Goal: Task Accomplishment & Management: Complete application form

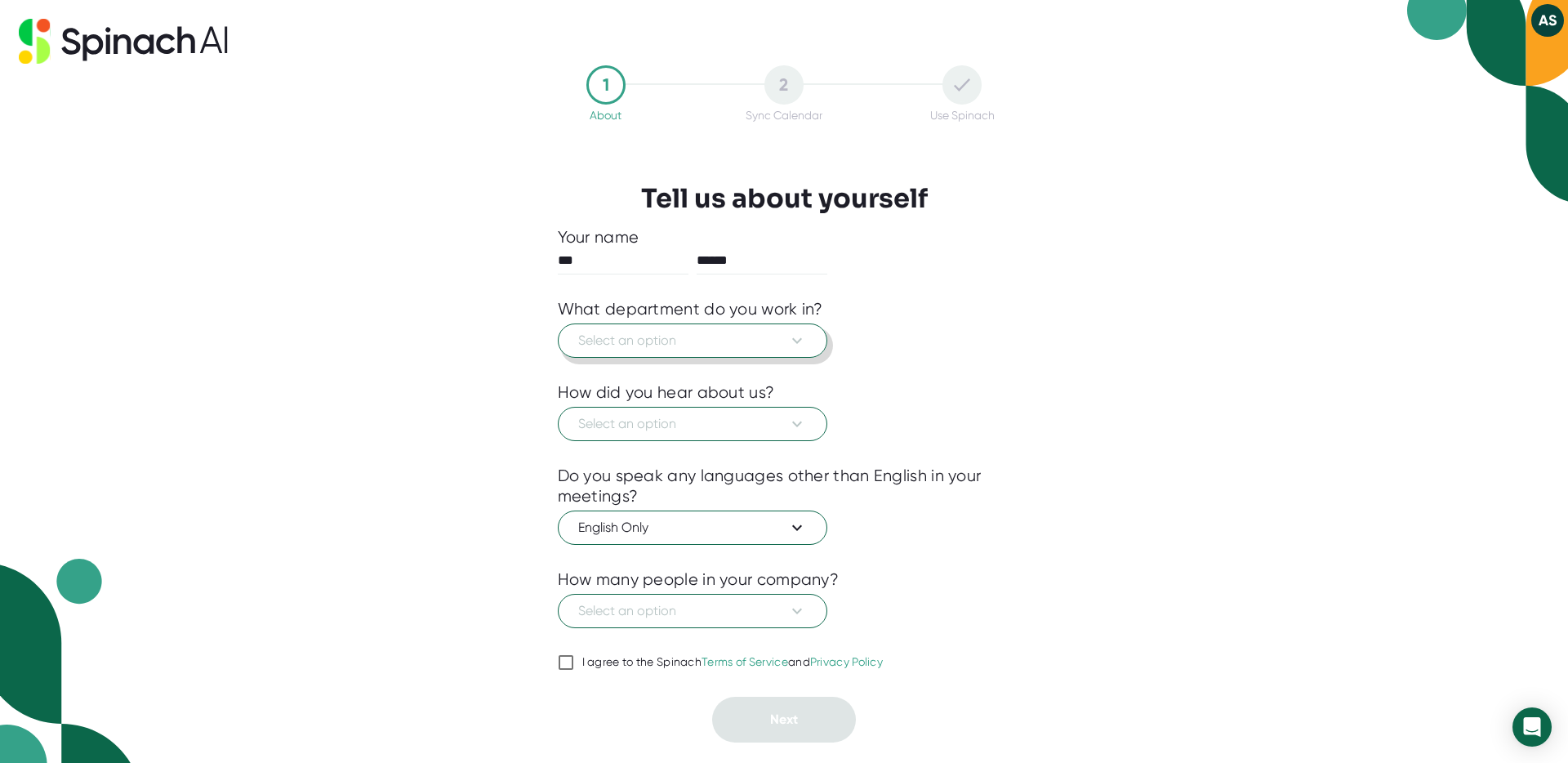
click at [764, 347] on span "Select an option" at bounding box center [693, 341] width 228 height 20
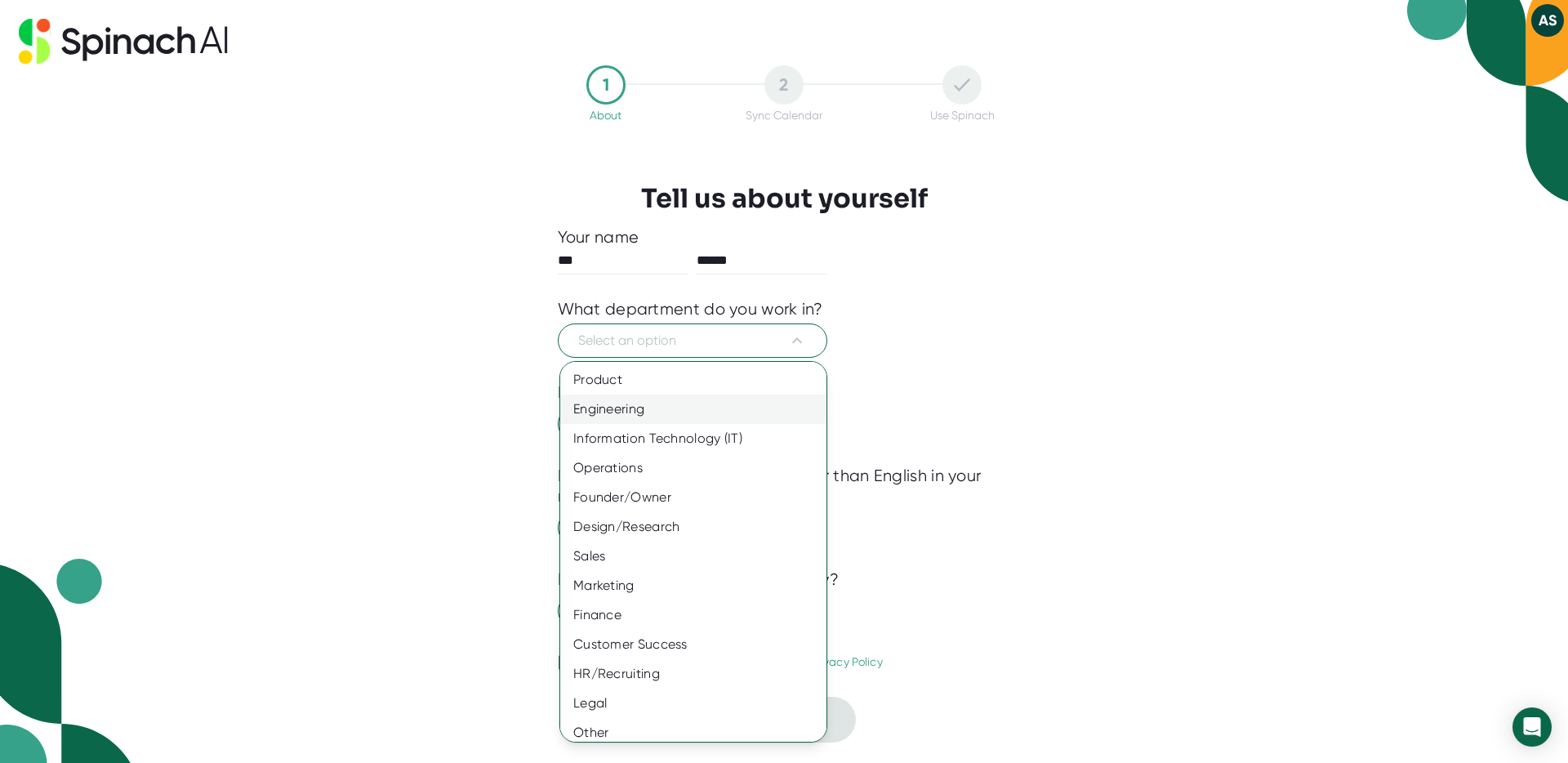
click at [799, 420] on div "Engineering" at bounding box center [693, 409] width 266 height 29
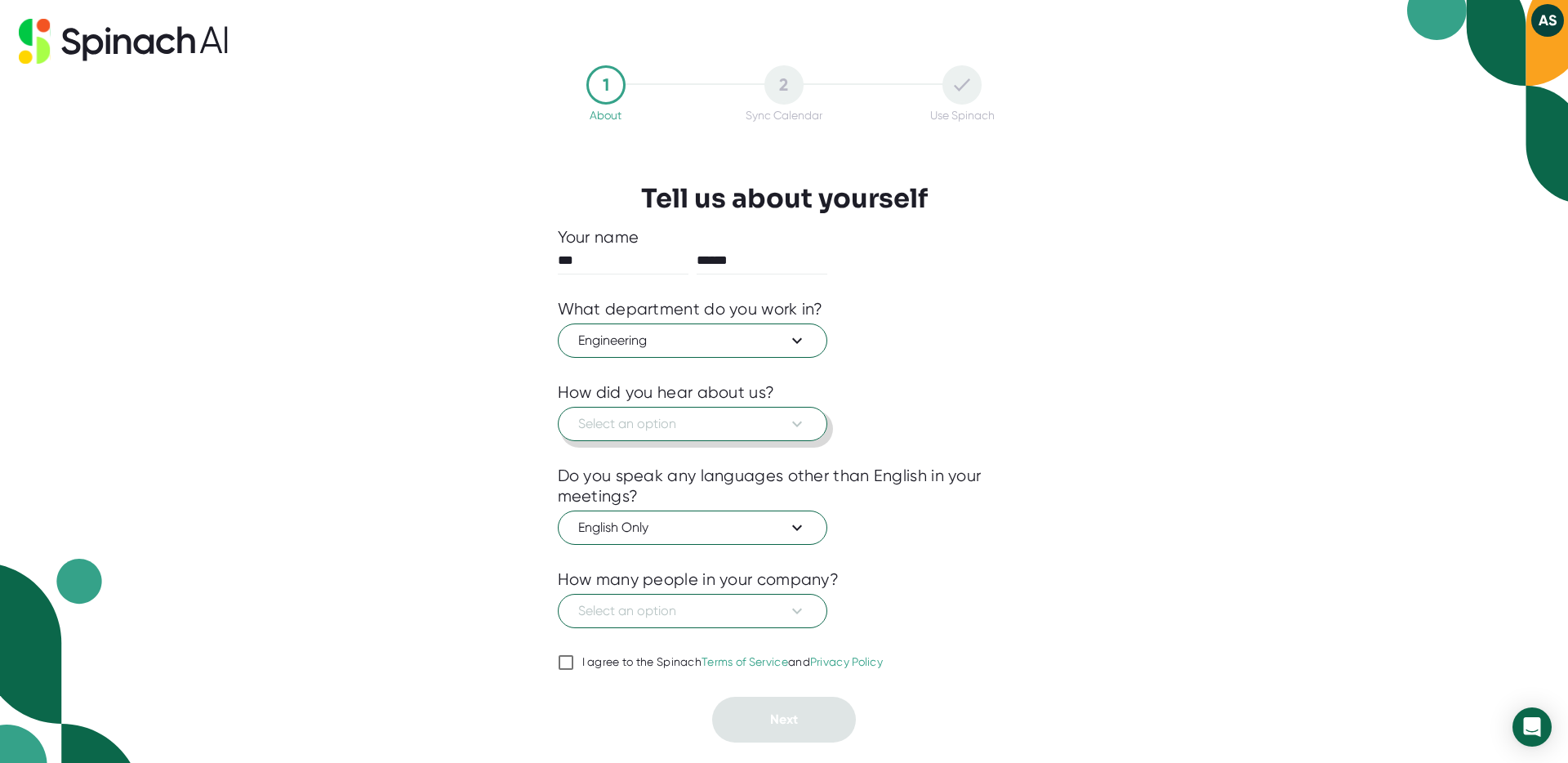
click at [795, 423] on icon at bounding box center [797, 424] width 20 height 20
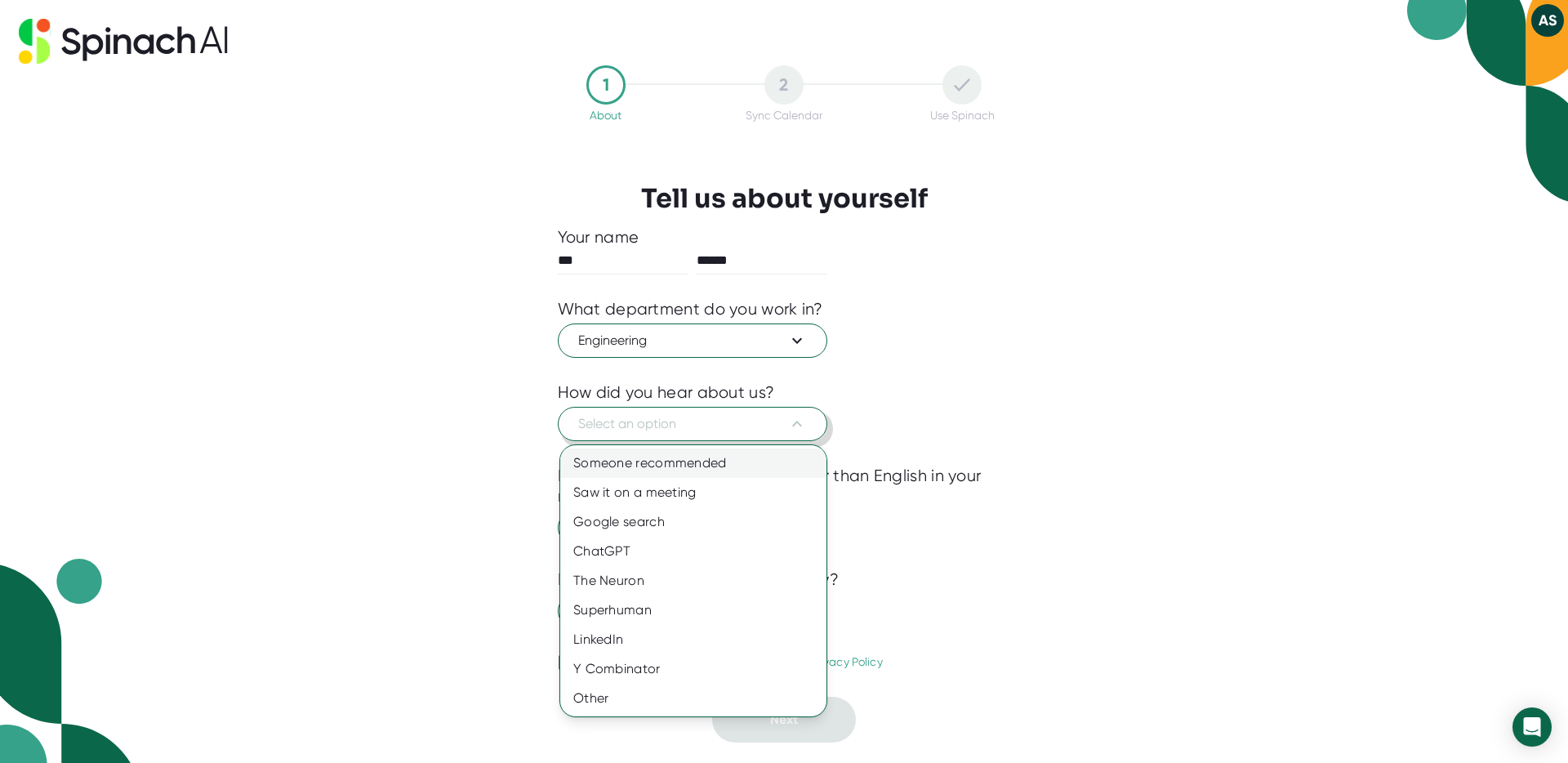
click at [784, 472] on div "Someone recommended" at bounding box center [693, 463] width 266 height 29
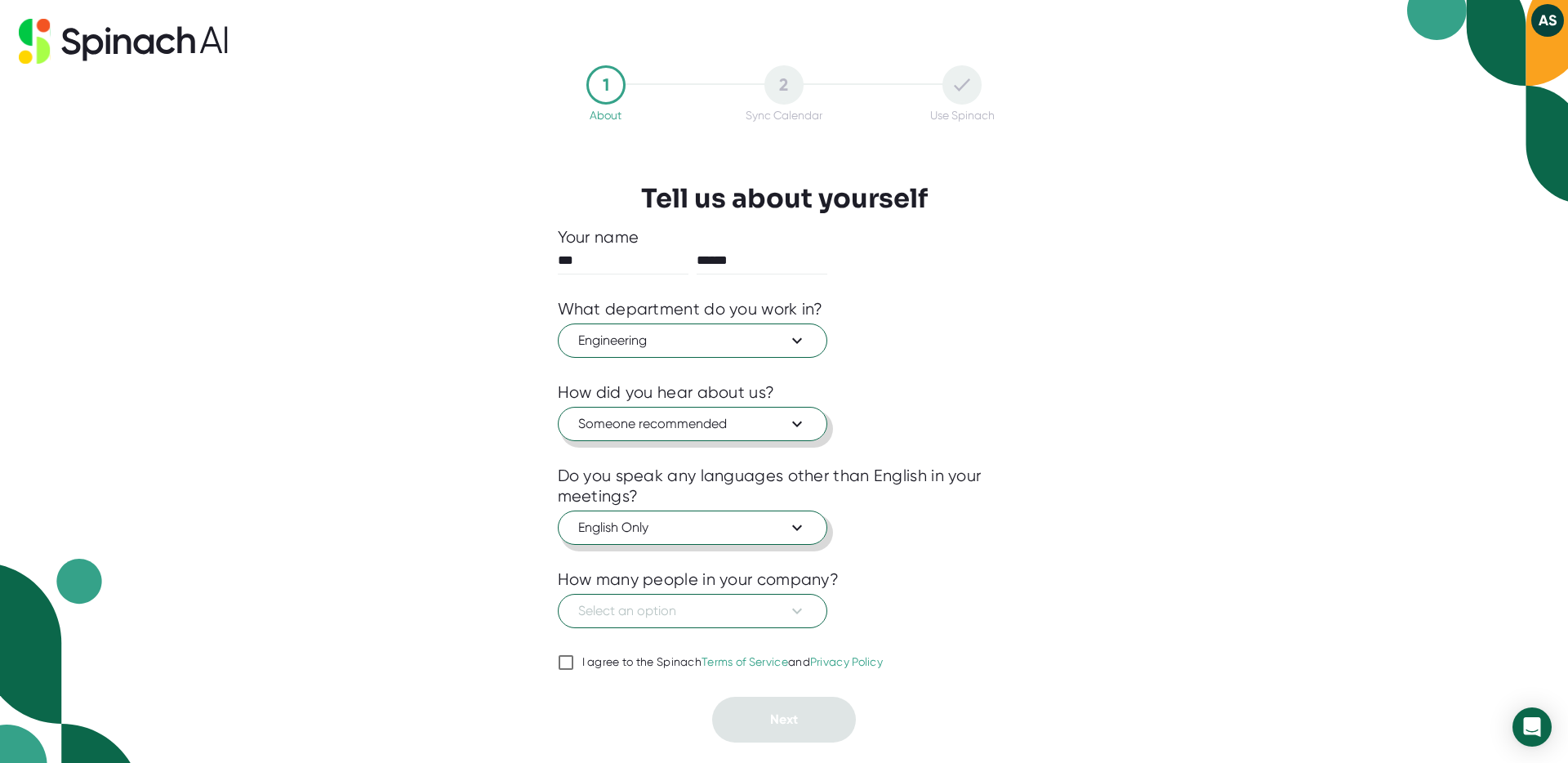
click at [779, 518] on span "English Only" at bounding box center [693, 528] width 228 height 20
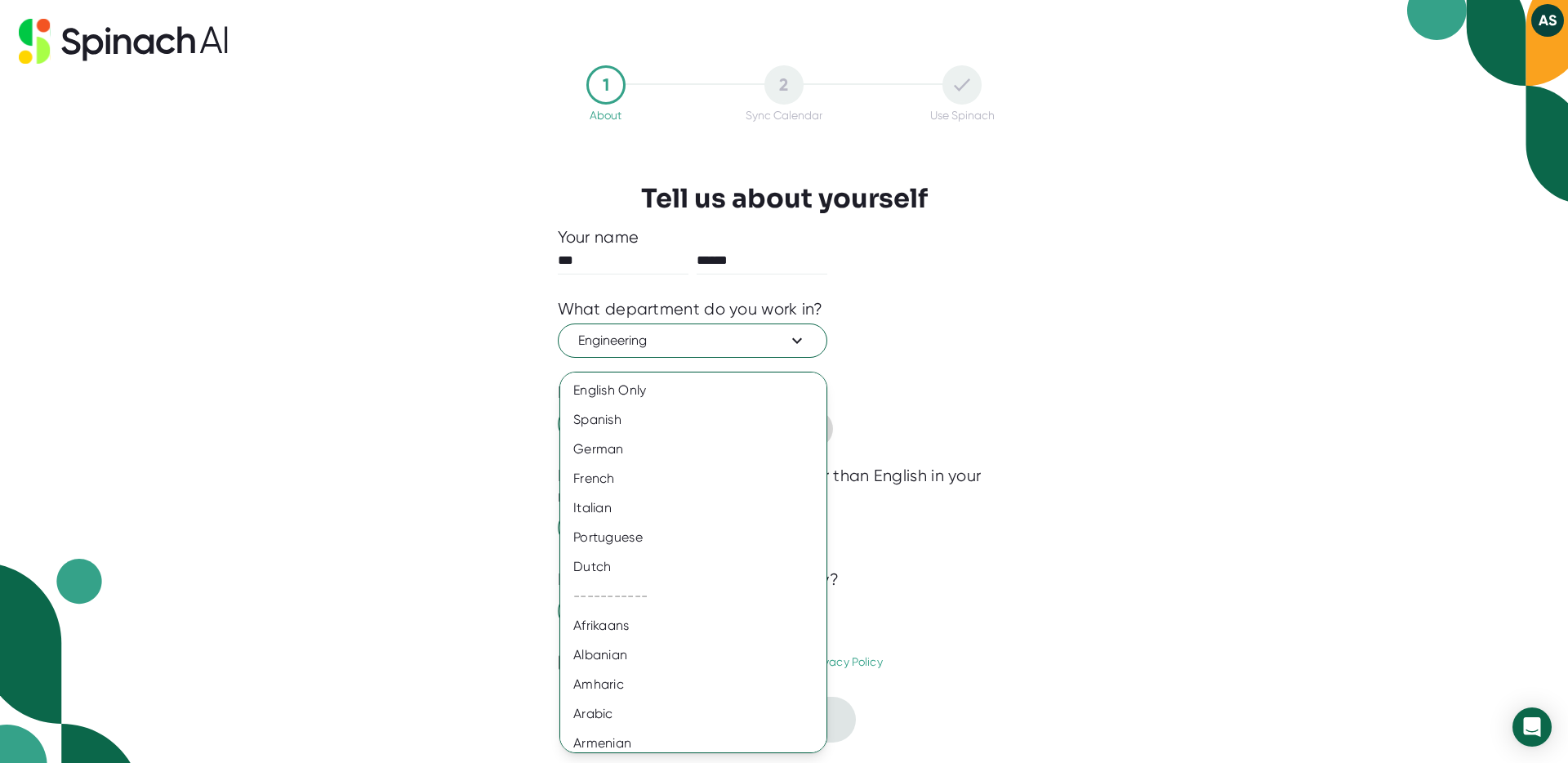
click at [892, 450] on div at bounding box center [784, 381] width 1568 height 763
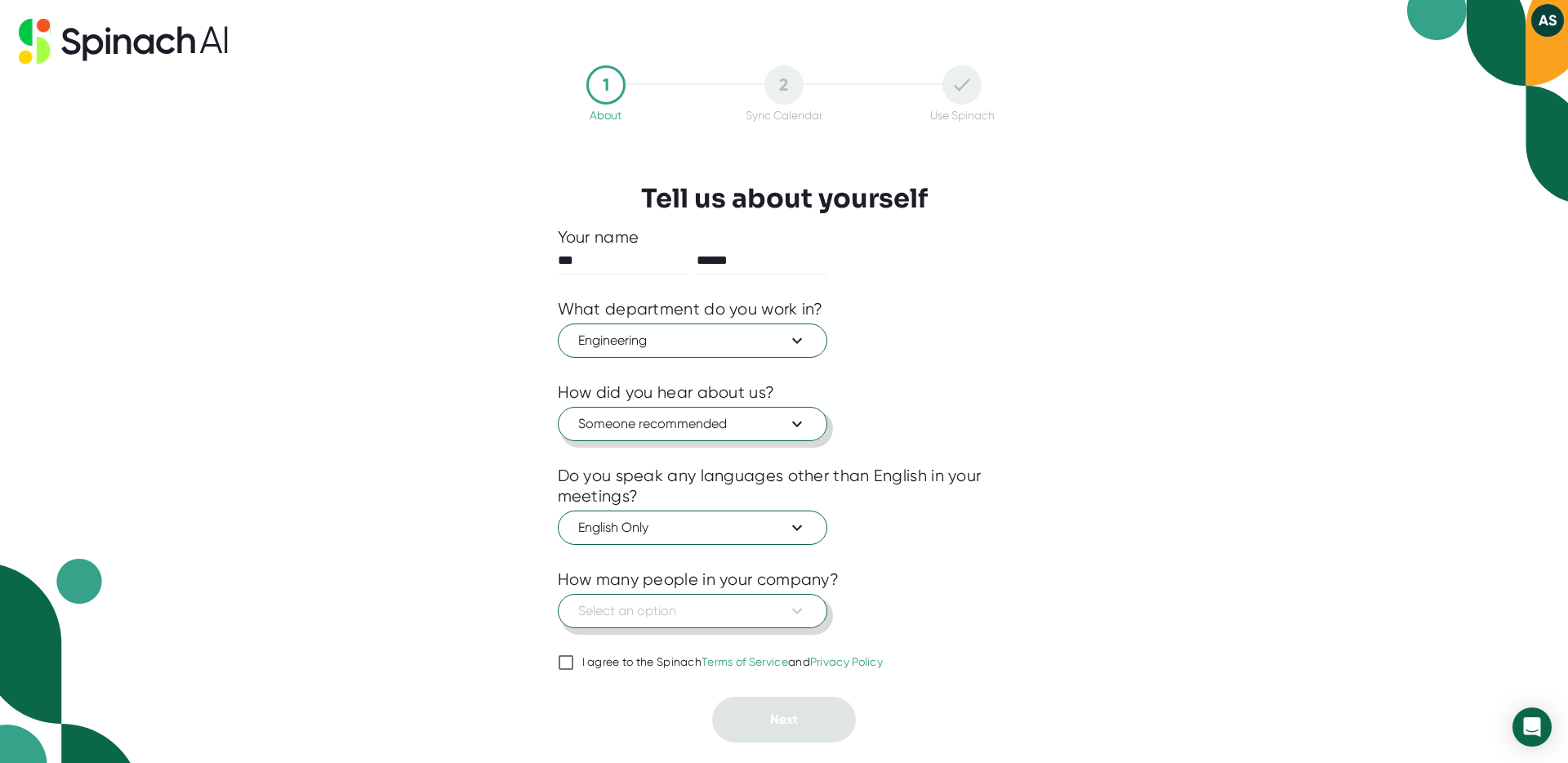
click at [816, 619] on button "Select an option" at bounding box center [692, 610] width 269 height 34
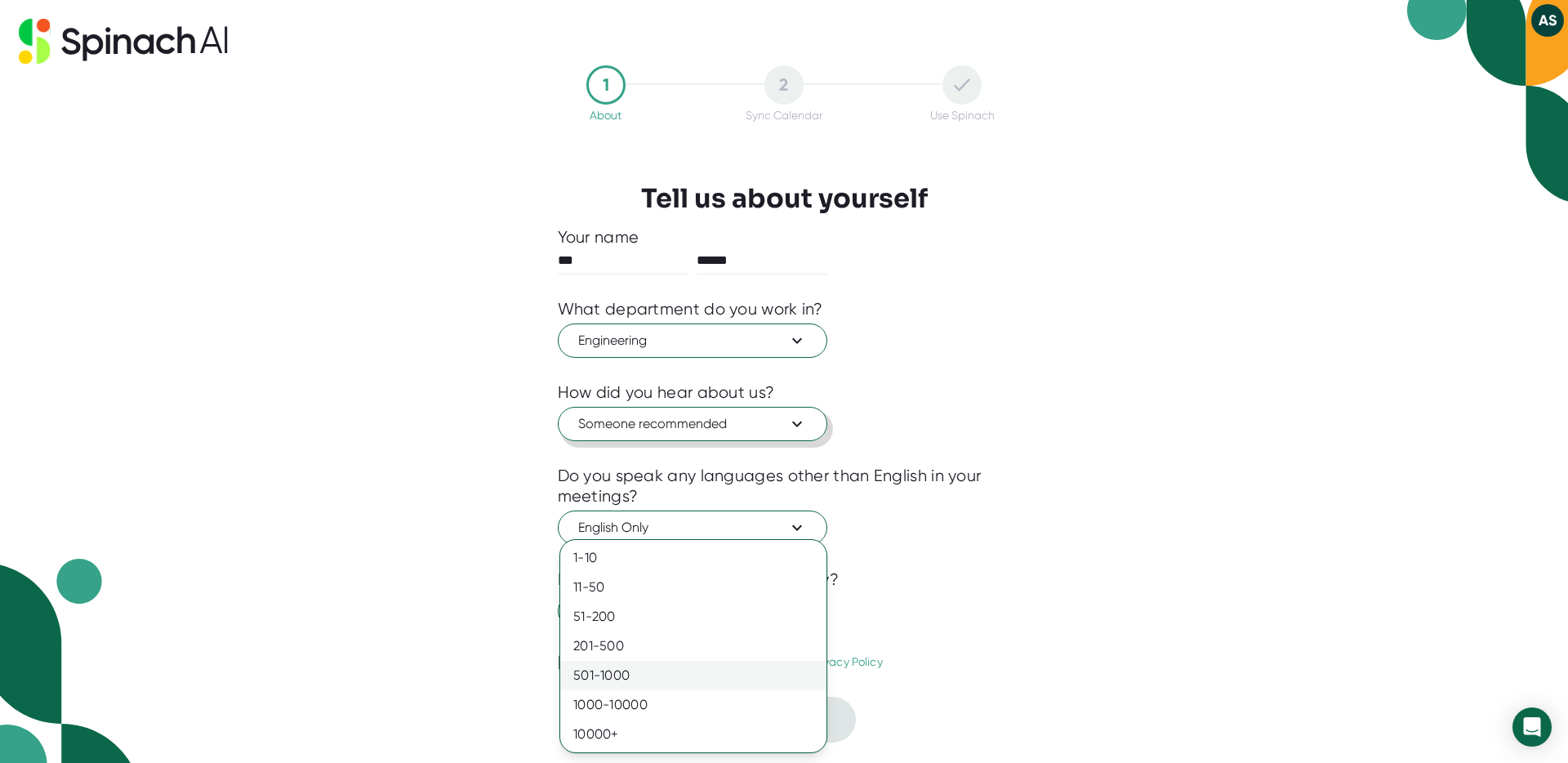
click at [801, 665] on div "501-1000" at bounding box center [693, 675] width 266 height 29
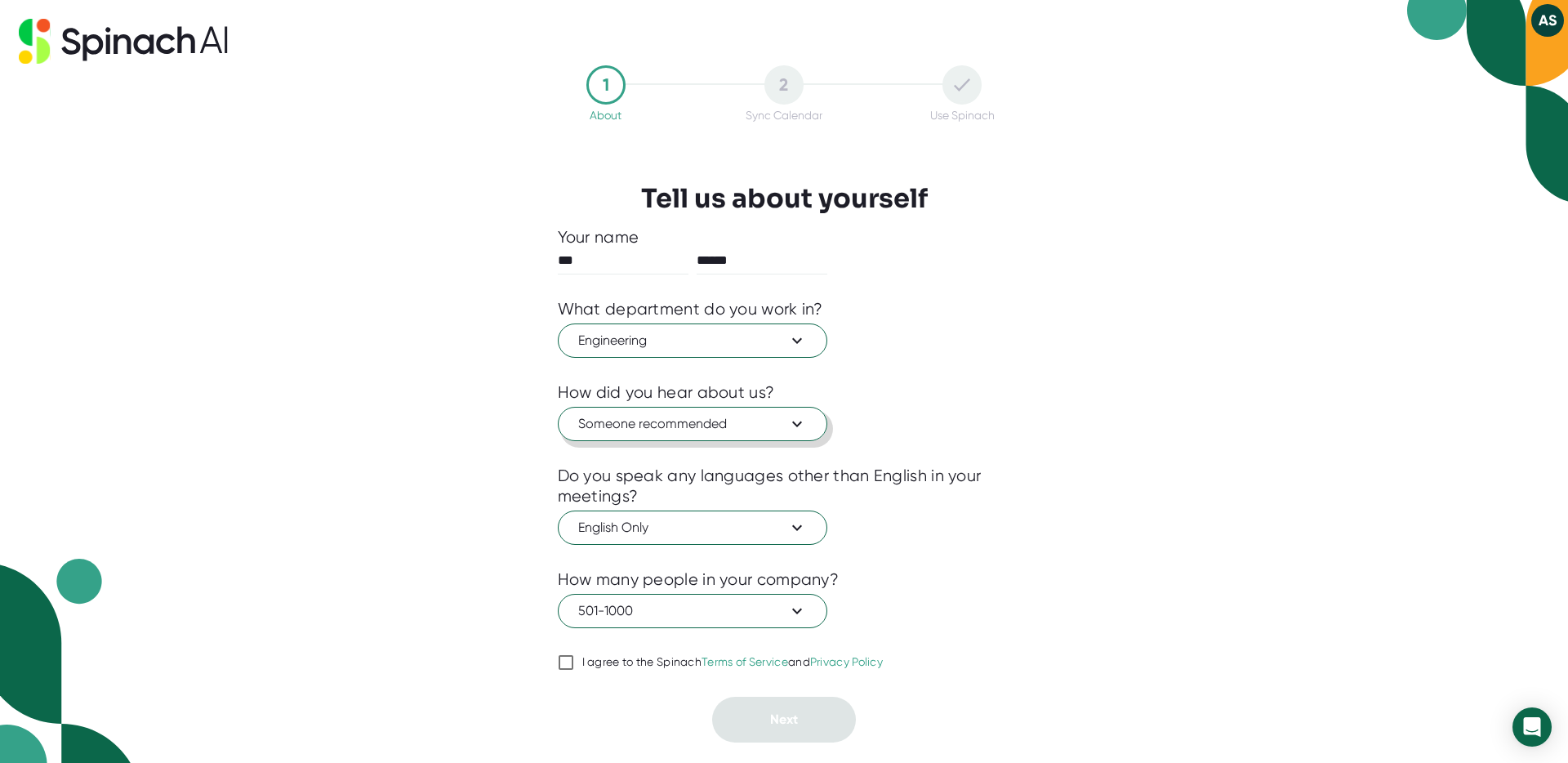
click at [619, 656] on div "I agree to the Spinach Terms of Service and Privacy Policy" at bounding box center [732, 663] width 301 height 15
click at [574, 656] on input "I agree to the Spinach Terms of Service and Privacy Policy" at bounding box center [566, 663] width 17 height 20
checkbox input "true"
click at [771, 723] on span "Next" at bounding box center [784, 719] width 28 height 16
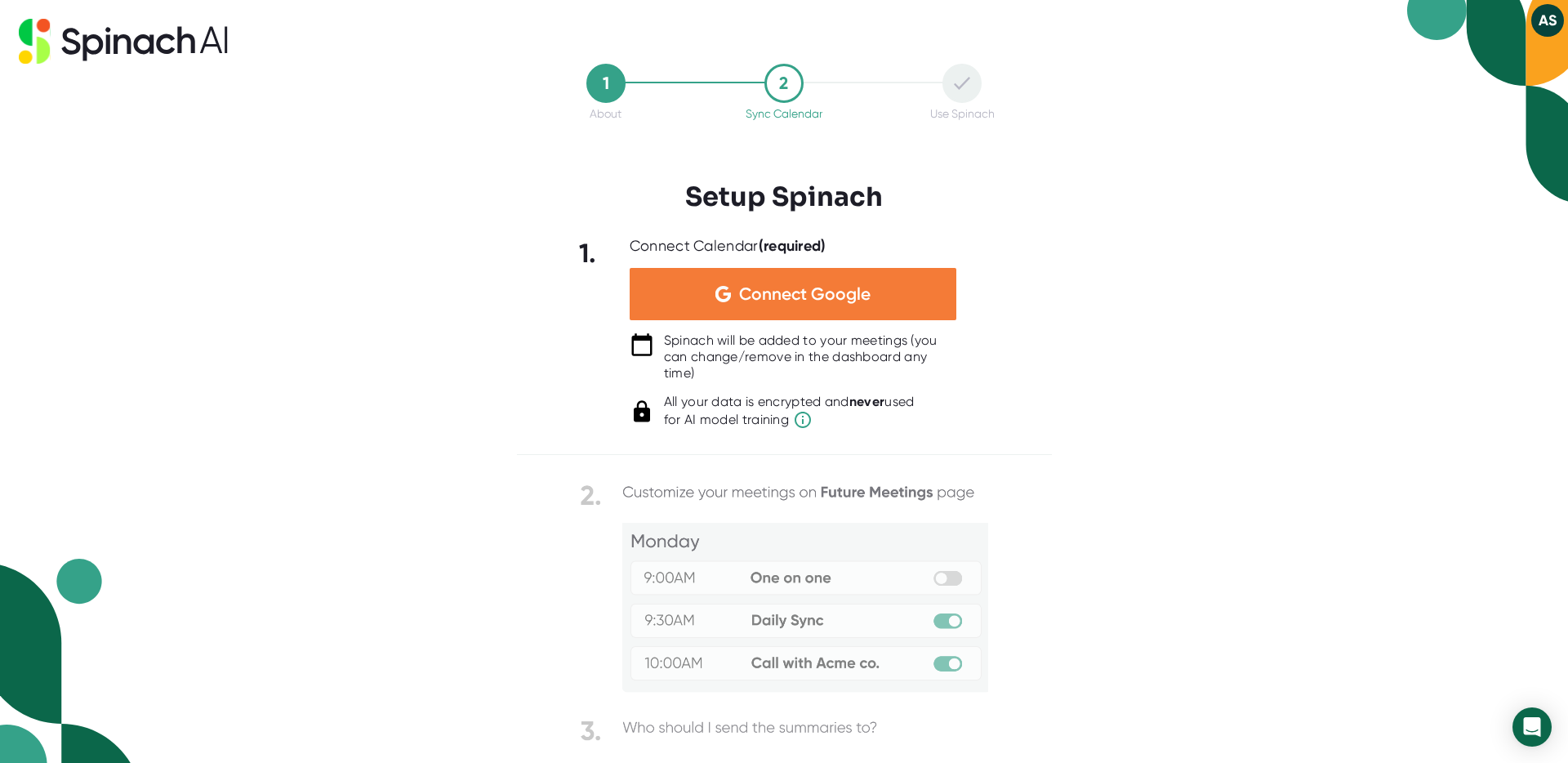
click at [774, 300] on span "Connect Google" at bounding box center [804, 294] width 132 height 17
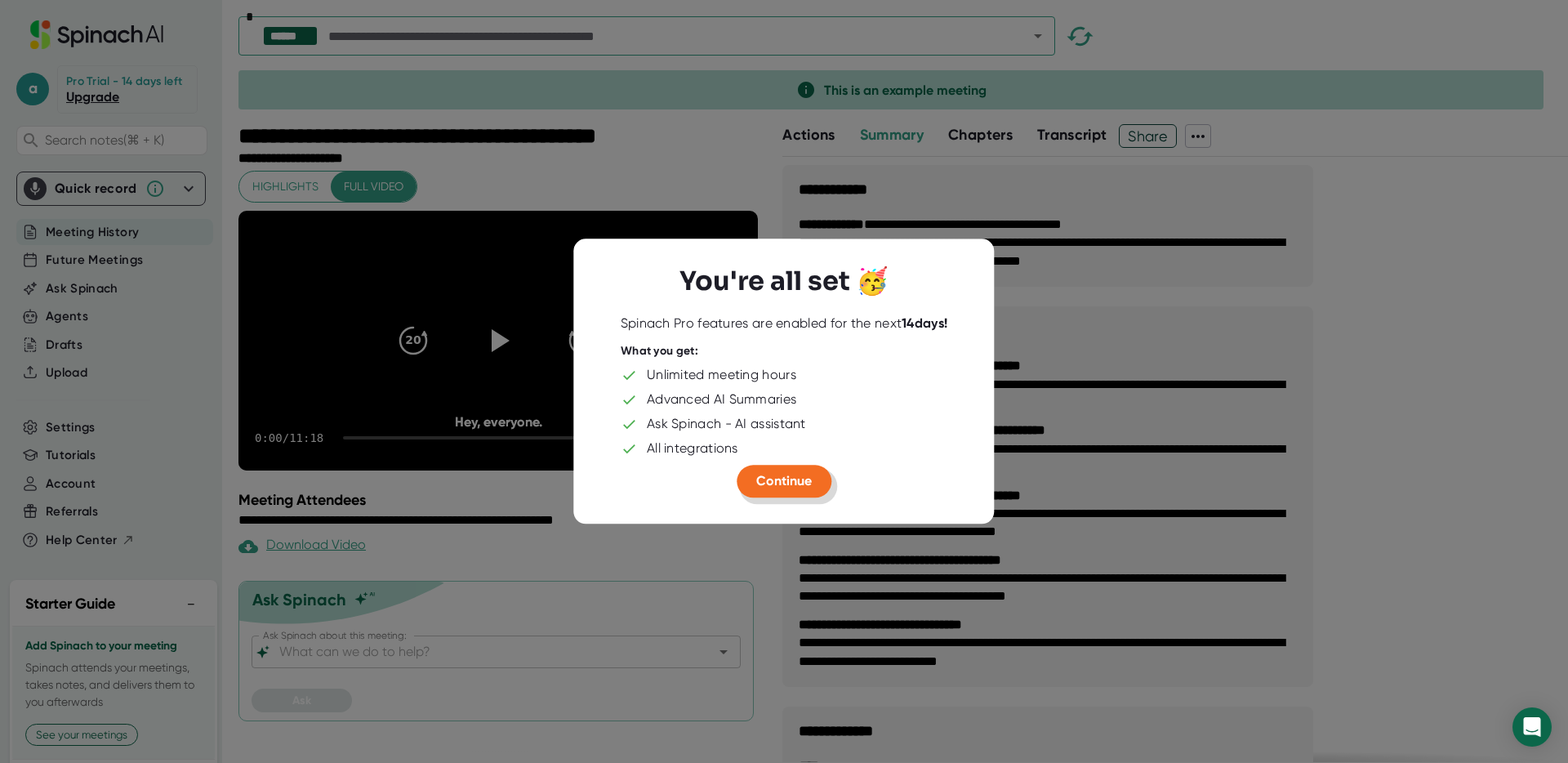
click at [809, 484] on span "Continue" at bounding box center [784, 480] width 56 height 16
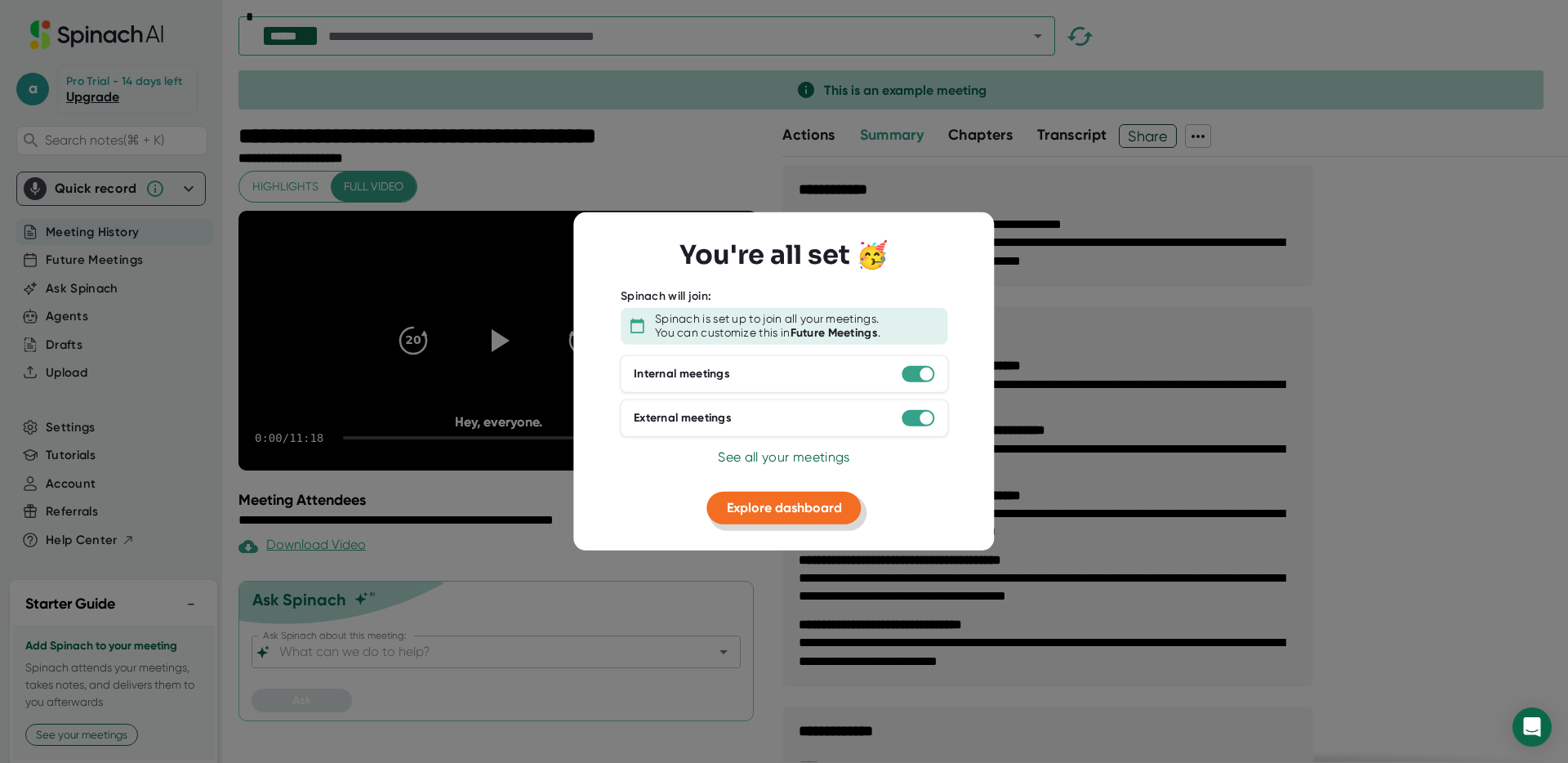
click at [819, 504] on span "Explore dashboard" at bounding box center [784, 507] width 115 height 16
